Goal: Information Seeking & Learning: Learn about a topic

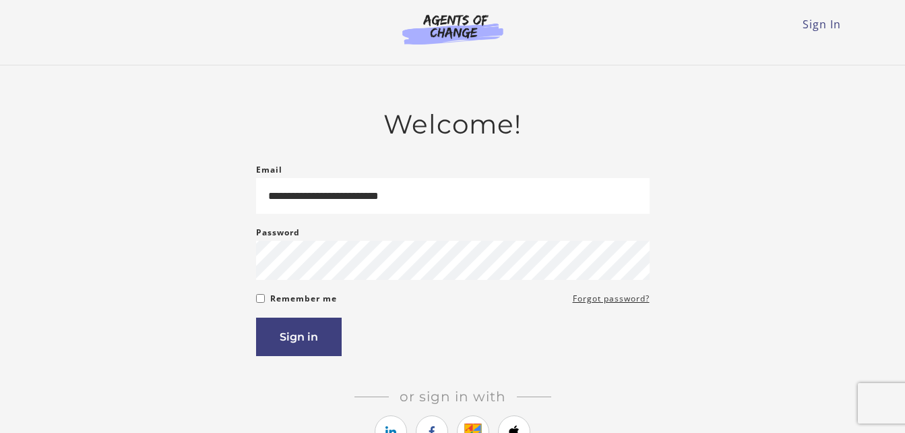
type input "**********"
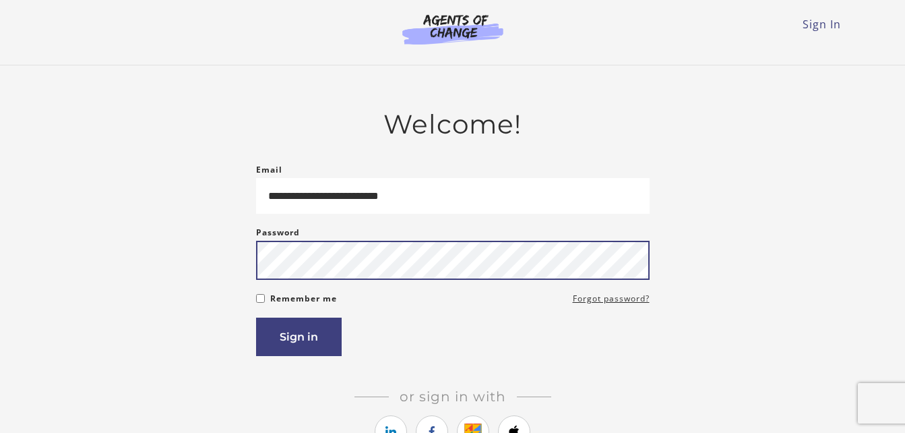
click at [256, 317] on button "Sign in" at bounding box center [299, 336] width 86 height 38
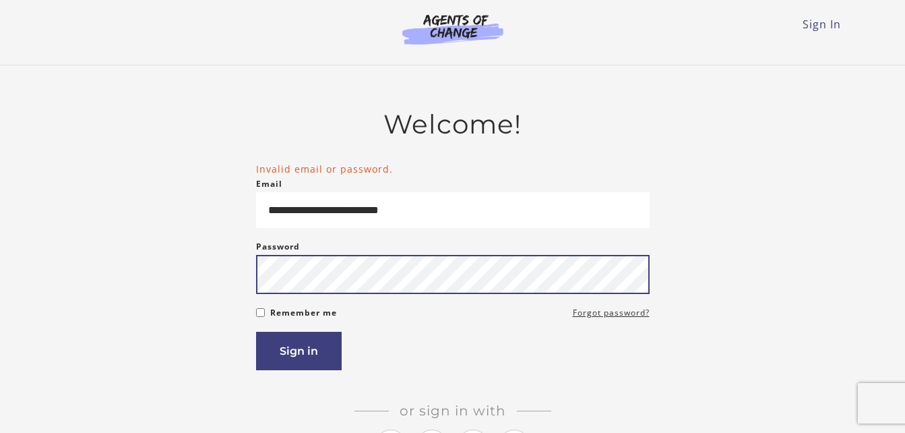
click at [256, 332] on button "Sign in" at bounding box center [299, 351] width 86 height 38
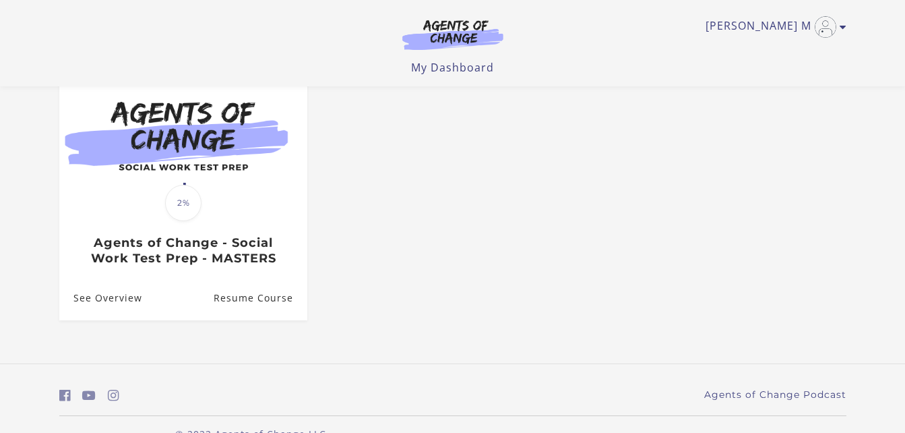
scroll to position [172, 0]
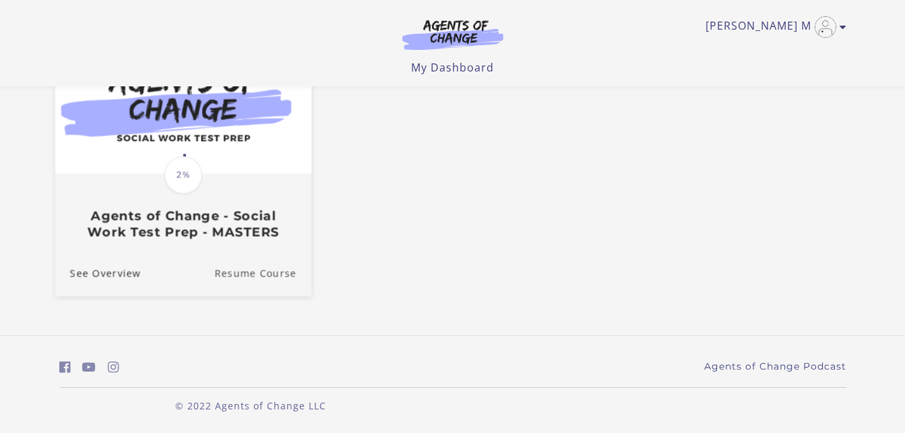
click at [256, 273] on link "Resume Course" at bounding box center [262, 273] width 97 height 45
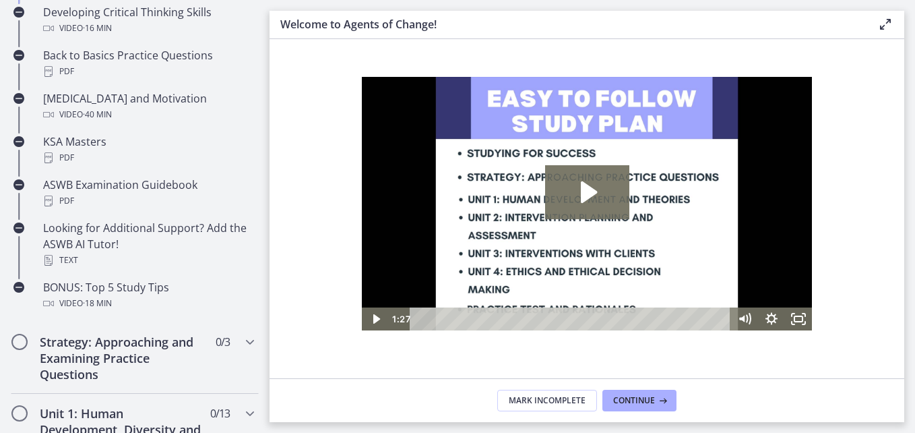
scroll to position [538, 0]
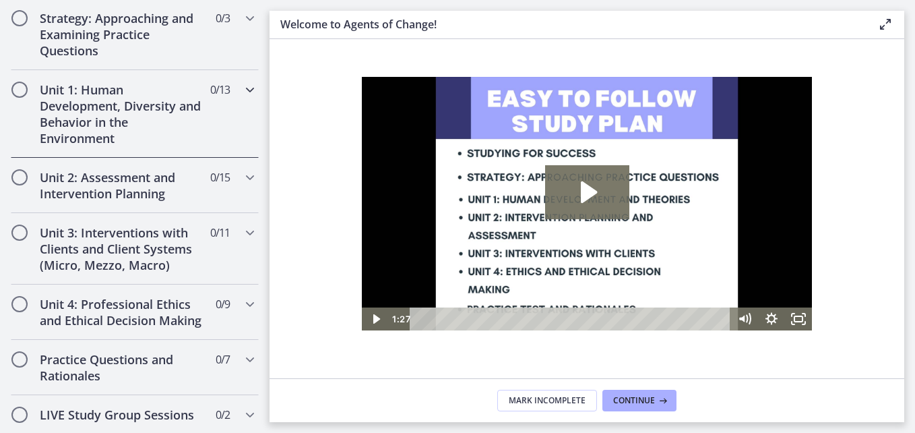
click at [73, 105] on h2 "Unit 1: Human Development, Diversity and Behavior in the Environment" at bounding box center [122, 114] width 164 height 65
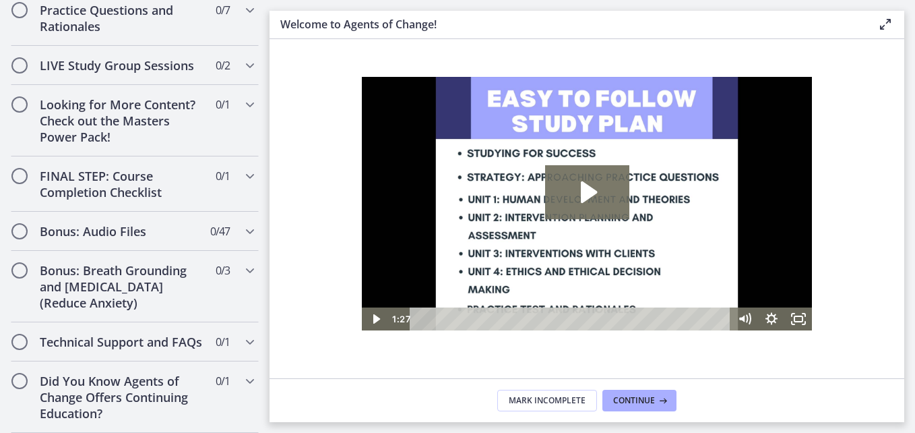
scroll to position [0, 0]
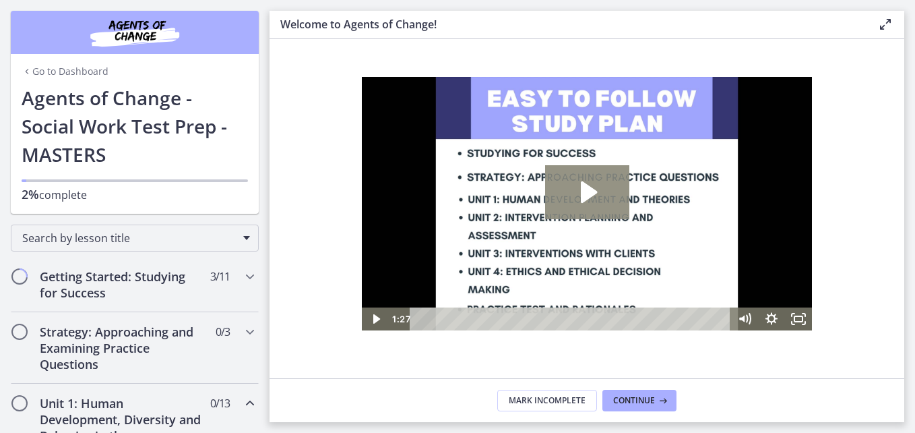
click at [607, 185] on icon "Play Video: c1o6hcmjueu5qasqsu00.mp4" at bounding box center [587, 192] width 84 height 54
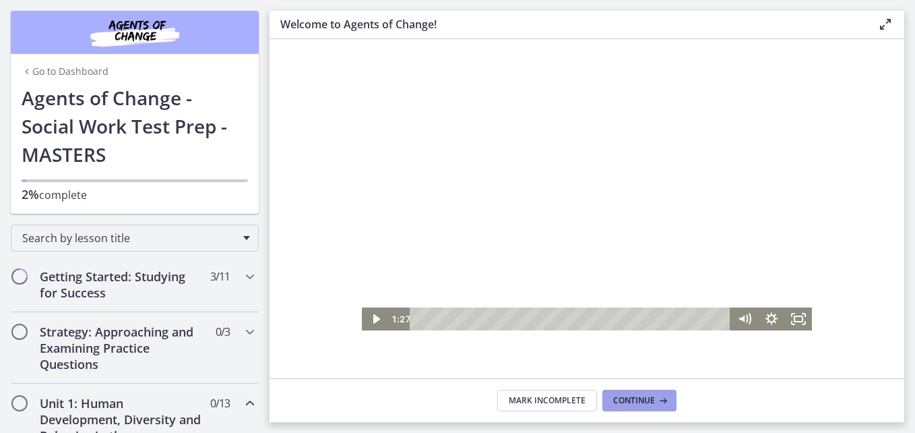
click at [641, 395] on span "Continue" at bounding box center [634, 400] width 42 height 11
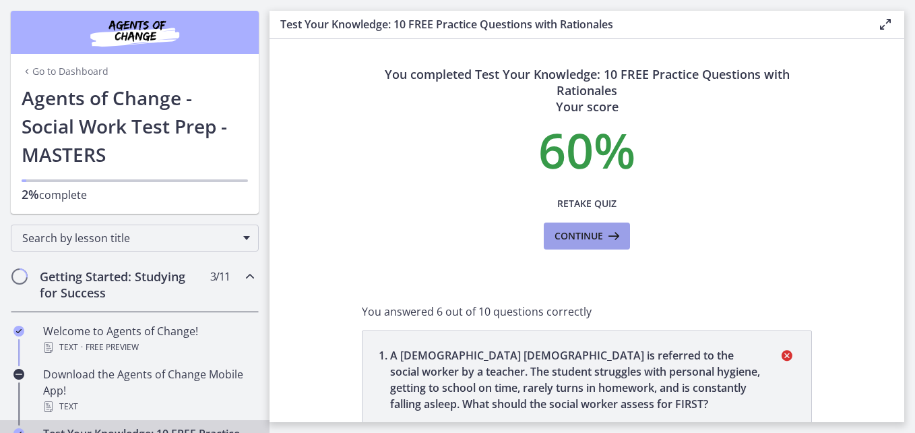
click at [584, 231] on span "Continue" at bounding box center [579, 236] width 49 height 16
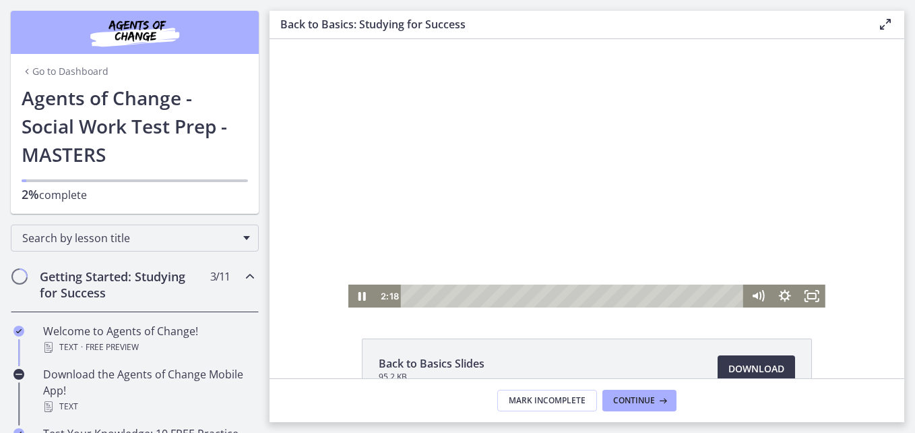
drag, startPoint x: 596, startPoint y: 133, endPoint x: 493, endPoint y: 127, distance: 104.0
click at [493, 127] on div at bounding box center [586, 173] width 477 height 268
click at [360, 292] on icon "Play Video" at bounding box center [363, 295] width 7 height 9
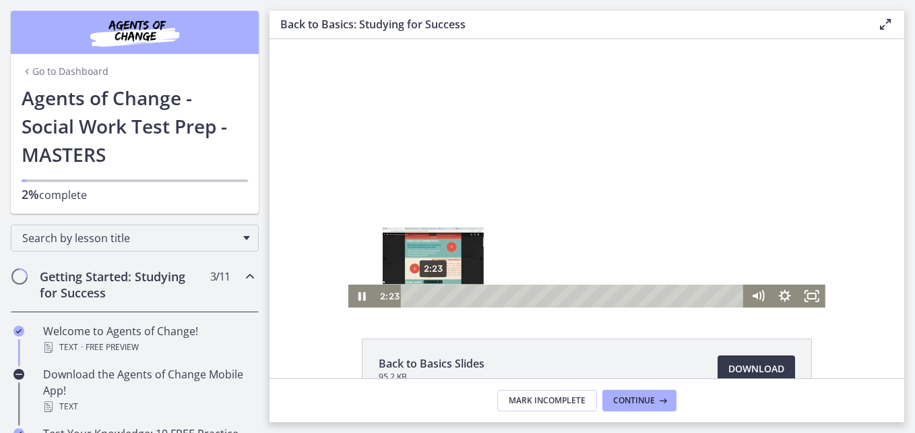
click at [429, 294] on div "Playbar" at bounding box center [432, 295] width 7 height 7
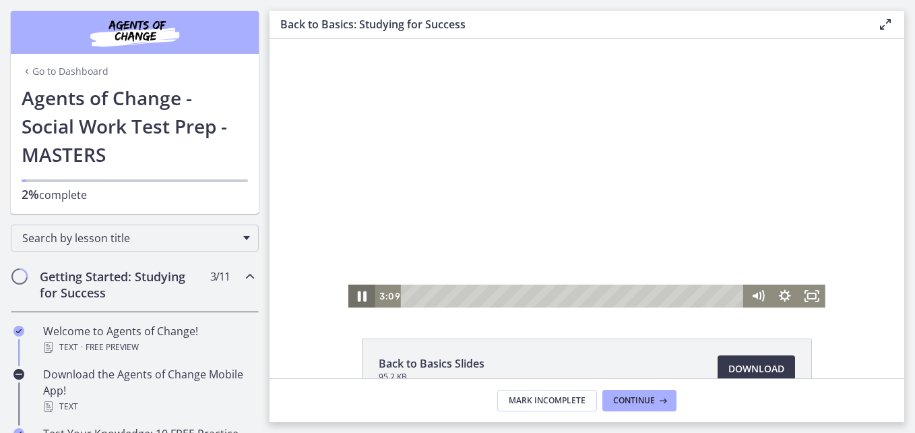
click at [363, 298] on icon "Pause" at bounding box center [362, 296] width 32 height 28
click at [349, 297] on icon "Play Video" at bounding box center [363, 296] width 32 height 28
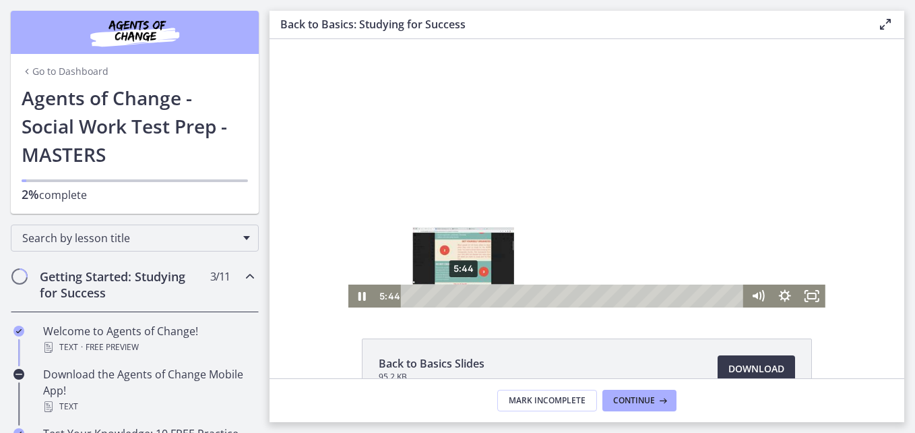
click at [491, 297] on div "5:44" at bounding box center [574, 295] width 327 height 23
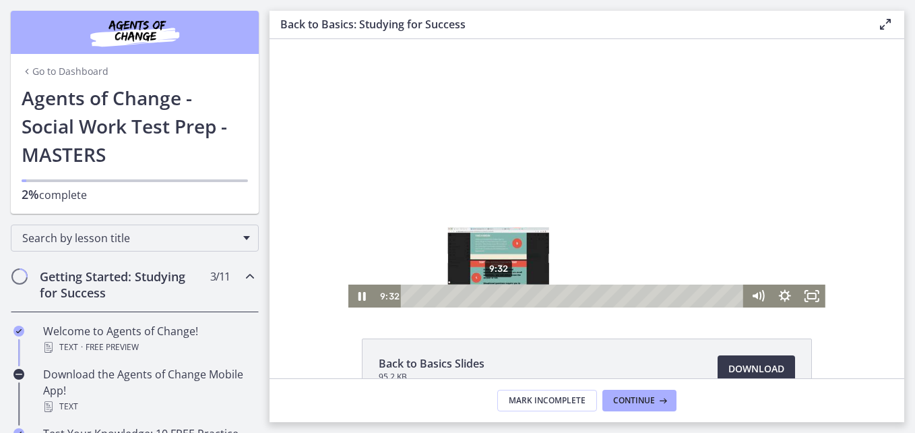
drag, startPoint x: 494, startPoint y: 296, endPoint x: 553, endPoint y: 297, distance: 58.6
click at [502, 297] on div "Playbar" at bounding box center [498, 295] width 7 height 7
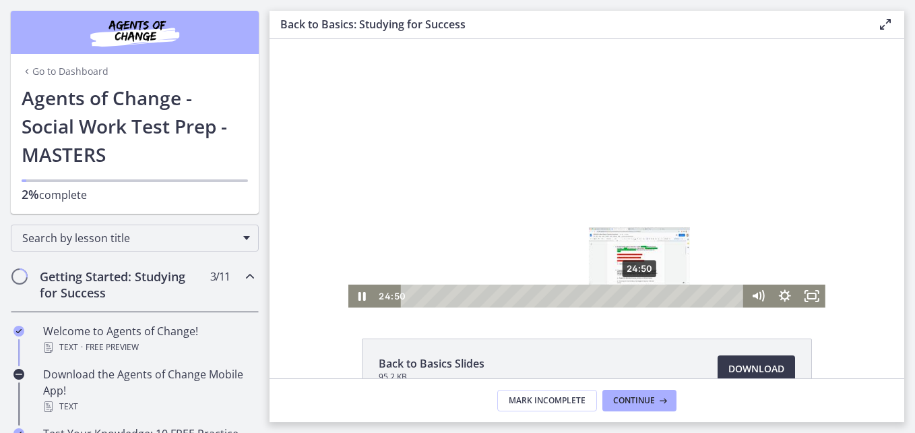
click at [633, 296] on div "24:50" at bounding box center [574, 295] width 327 height 23
drag, startPoint x: 634, startPoint y: 296, endPoint x: 615, endPoint y: 292, distance: 19.3
click at [625, 292] on div "Playbar" at bounding box center [628, 295] width 7 height 7
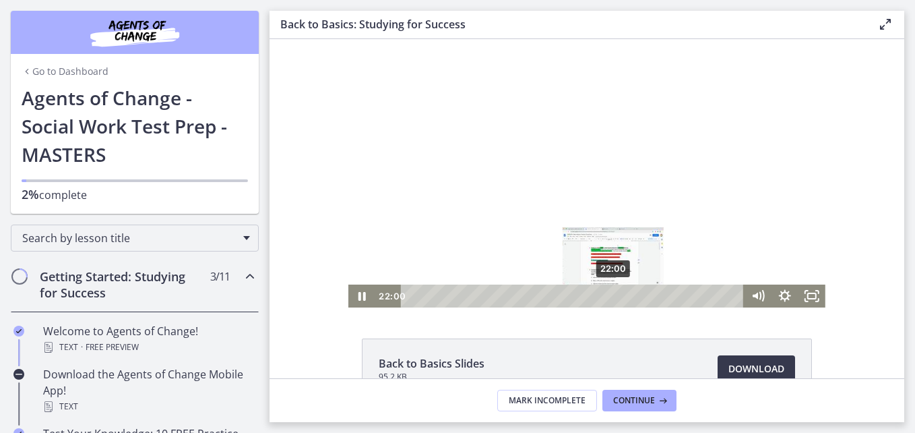
drag, startPoint x: 615, startPoint y: 292, endPoint x: 587, endPoint y: 295, distance: 28.4
click at [609, 295] on div "Playbar" at bounding box center [612, 295] width 7 height 7
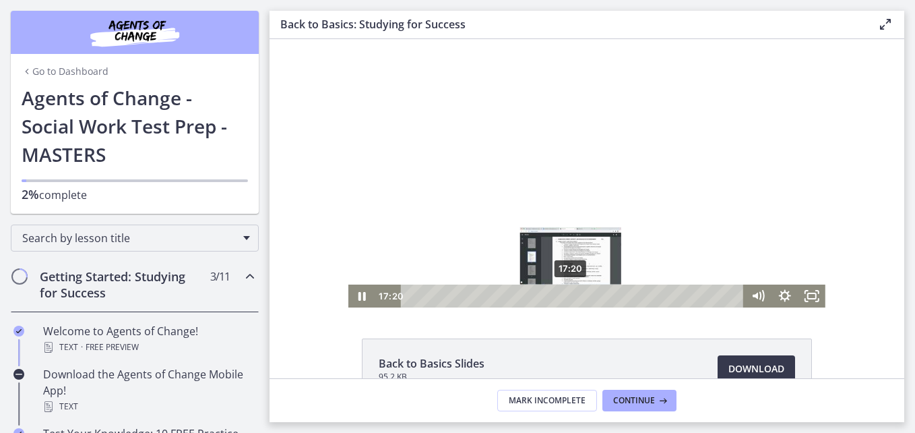
drag, startPoint x: 584, startPoint y: 295, endPoint x: 567, endPoint y: 296, distance: 17.6
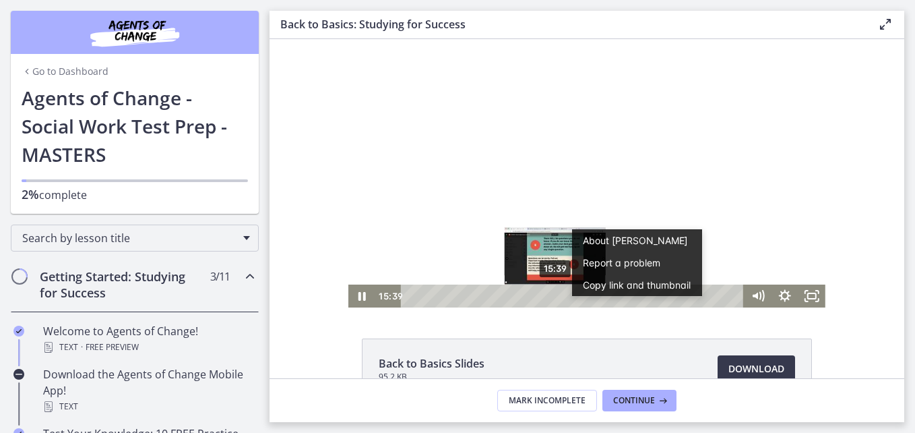
drag, startPoint x: 567, startPoint y: 296, endPoint x: 549, endPoint y: 295, distance: 17.5
click at [551, 295] on div "Playbar" at bounding box center [554, 295] width 7 height 7
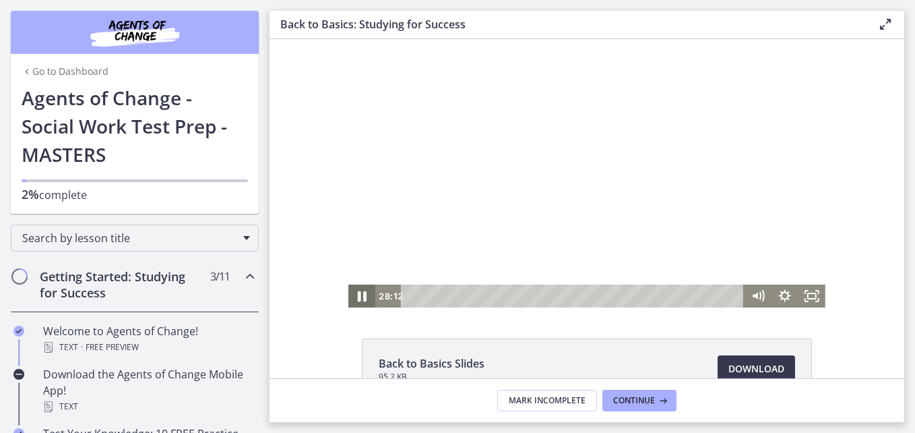
click at [358, 294] on icon "Pause" at bounding box center [362, 296] width 9 height 11
click at [359, 295] on icon "Play Video" at bounding box center [363, 295] width 8 height 11
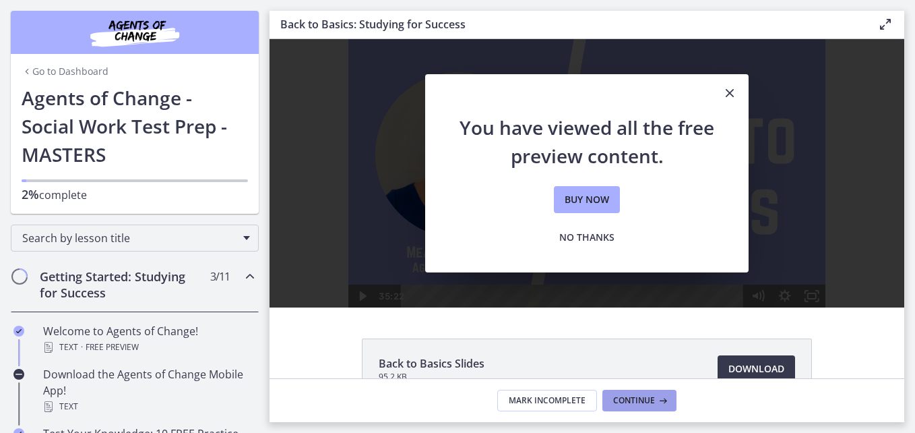
click at [650, 395] on span "Continue" at bounding box center [634, 400] width 42 height 11
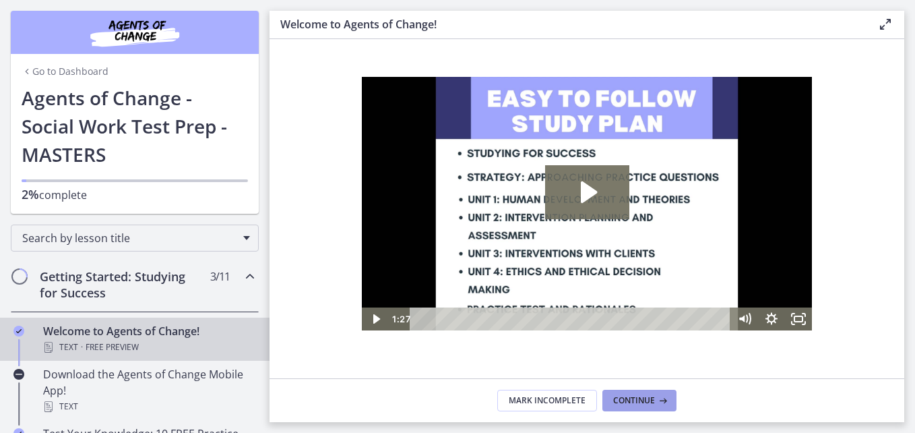
click at [644, 395] on span "Continue" at bounding box center [634, 400] width 42 height 11
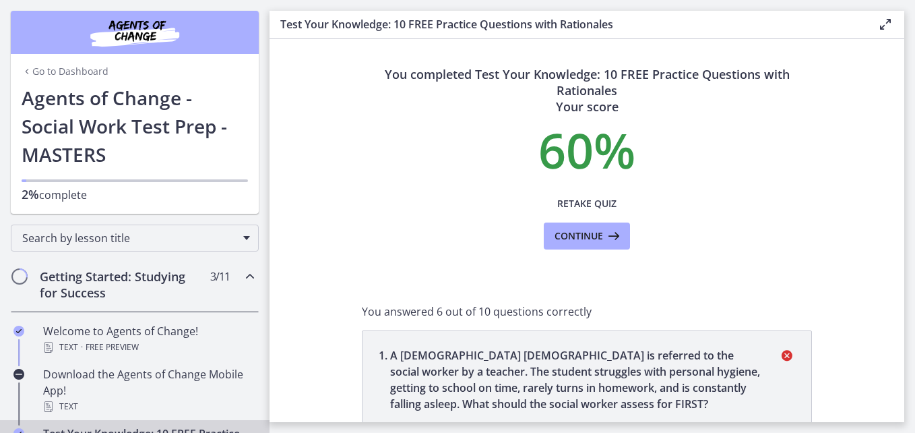
click at [603, 235] on icon at bounding box center [612, 236] width 19 height 16
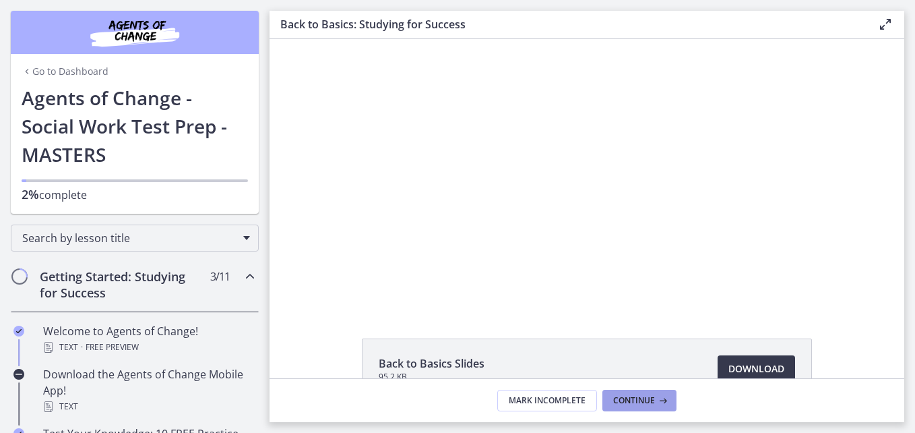
click at [650, 400] on span "Continue" at bounding box center [634, 400] width 42 height 11
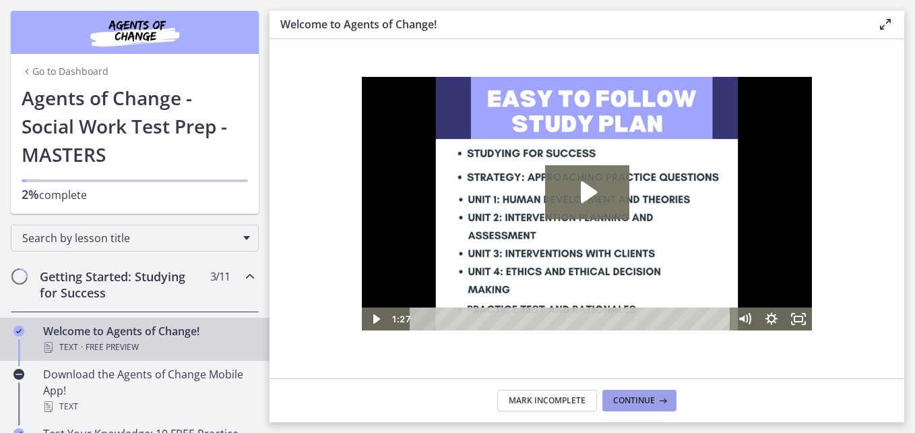
click at [639, 404] on span "Continue" at bounding box center [634, 400] width 42 height 11
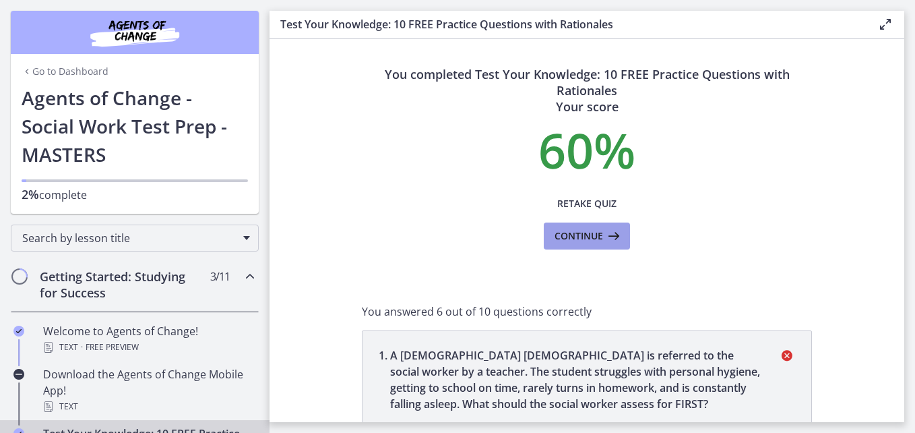
click at [573, 226] on button "Continue" at bounding box center [587, 235] width 86 height 27
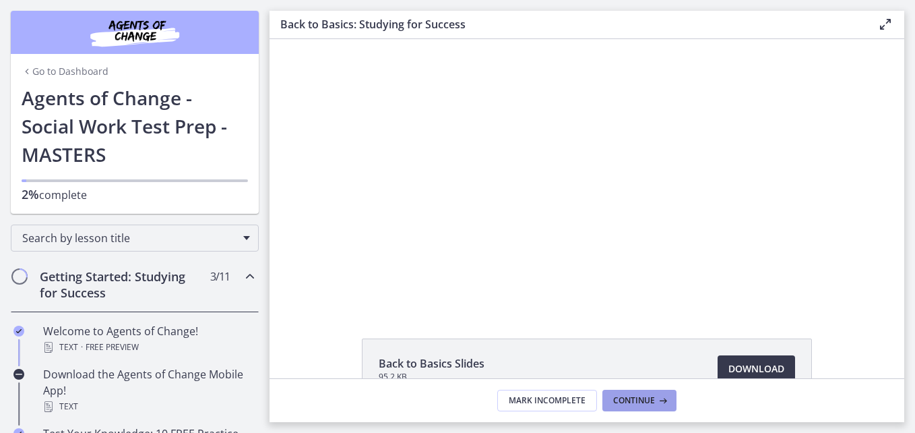
click at [623, 392] on button "Continue" at bounding box center [639, 400] width 74 height 22
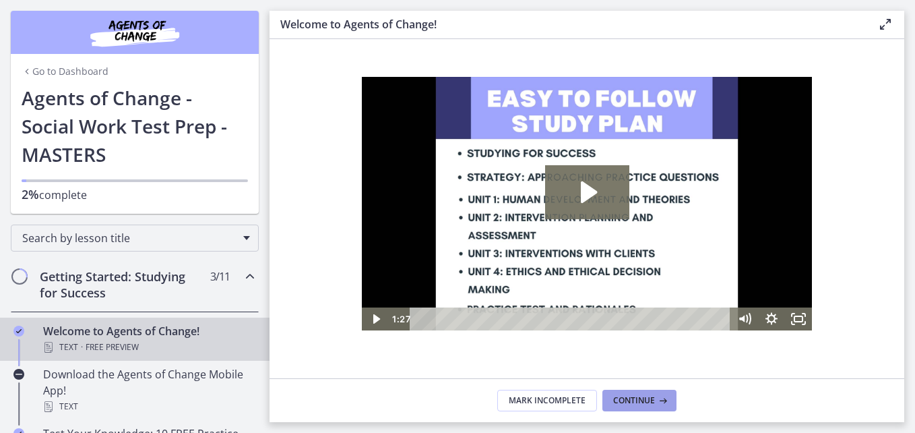
click at [627, 400] on span "Continue" at bounding box center [634, 400] width 42 height 11
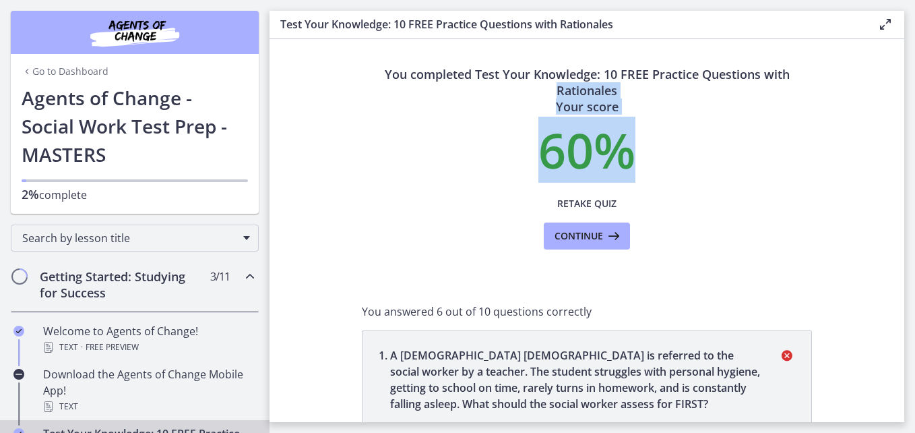
drag, startPoint x: 894, startPoint y: 107, endPoint x: 892, endPoint y: 140, distance: 33.1
click at [892, 140] on section "You completed Test Your Knowledge: 10 FREE Practice Questions with Rationales Y…" at bounding box center [587, 230] width 635 height 383
drag, startPoint x: 892, startPoint y: 140, endPoint x: 794, endPoint y: 139, distance: 97.7
click at [794, 139] on p "60 %" at bounding box center [587, 149] width 450 height 49
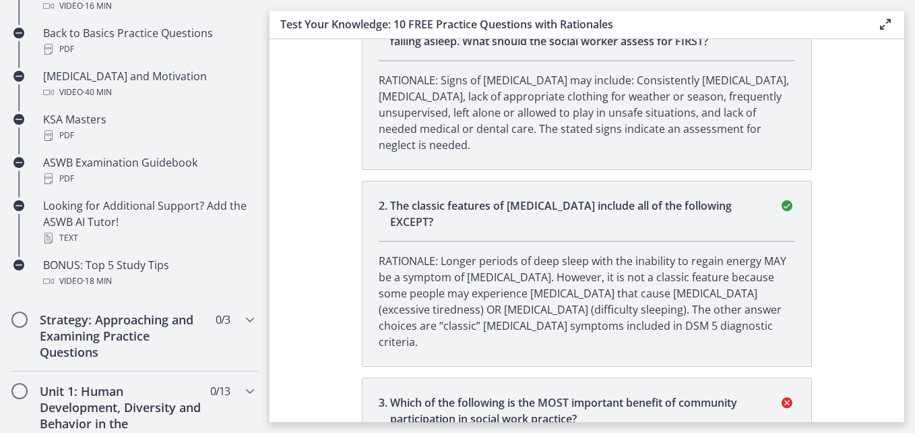
scroll to position [612, 0]
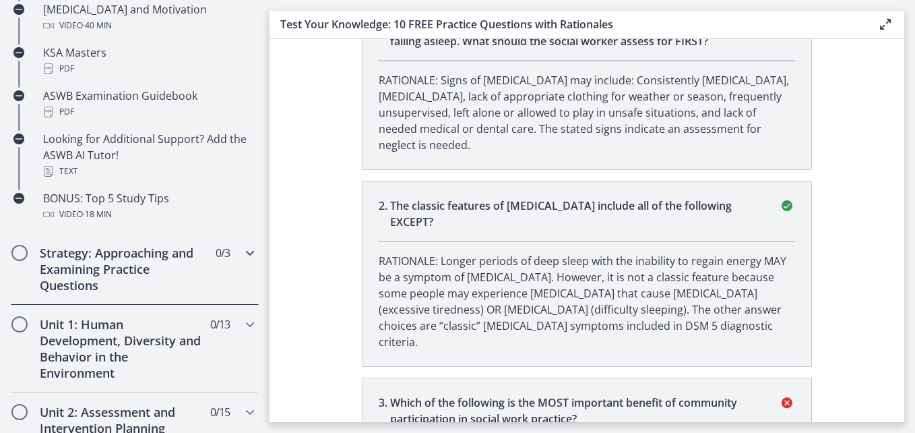
click at [126, 268] on h2 "Strategy: Approaching and Examining Practice Questions" at bounding box center [122, 269] width 164 height 49
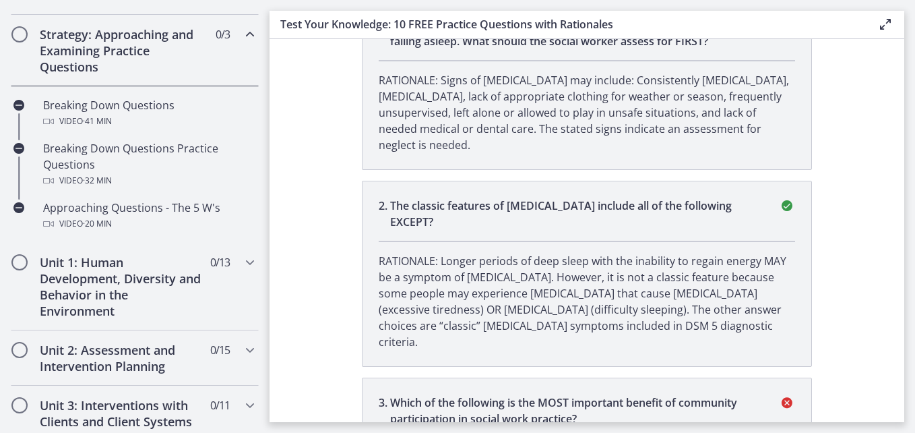
scroll to position [344, 0]
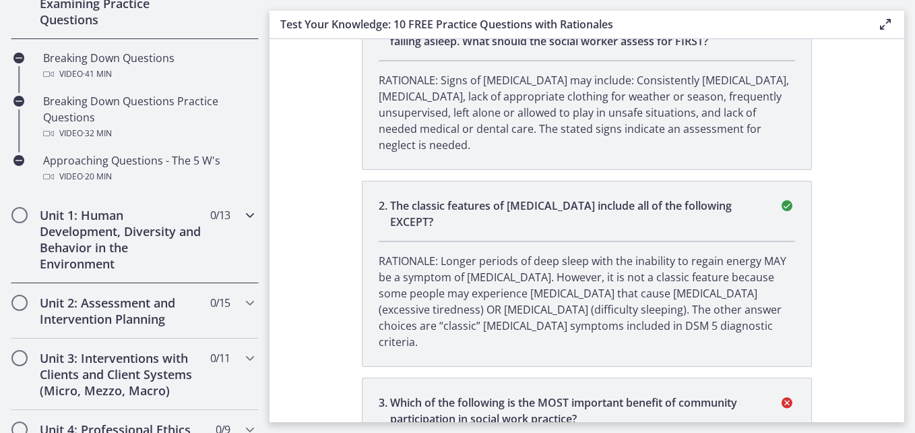
click at [146, 233] on h2 "Unit 1: Human Development, Diversity and Behavior in the Environment" at bounding box center [122, 239] width 164 height 65
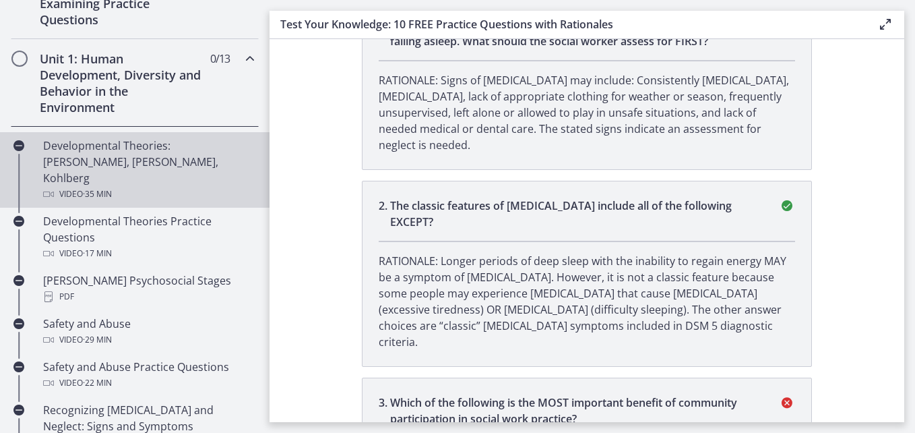
click at [87, 147] on div "Developmental Theories: Erikson, Piaget, Kohlberg Video · 35 min" at bounding box center [148, 169] width 210 height 65
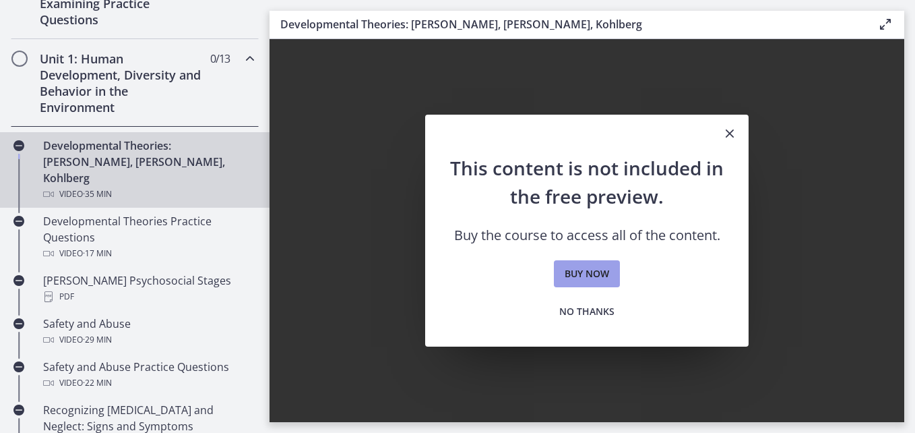
click at [585, 275] on span "Buy now" at bounding box center [587, 273] width 44 height 16
